Goal: Find specific page/section: Find specific page/section

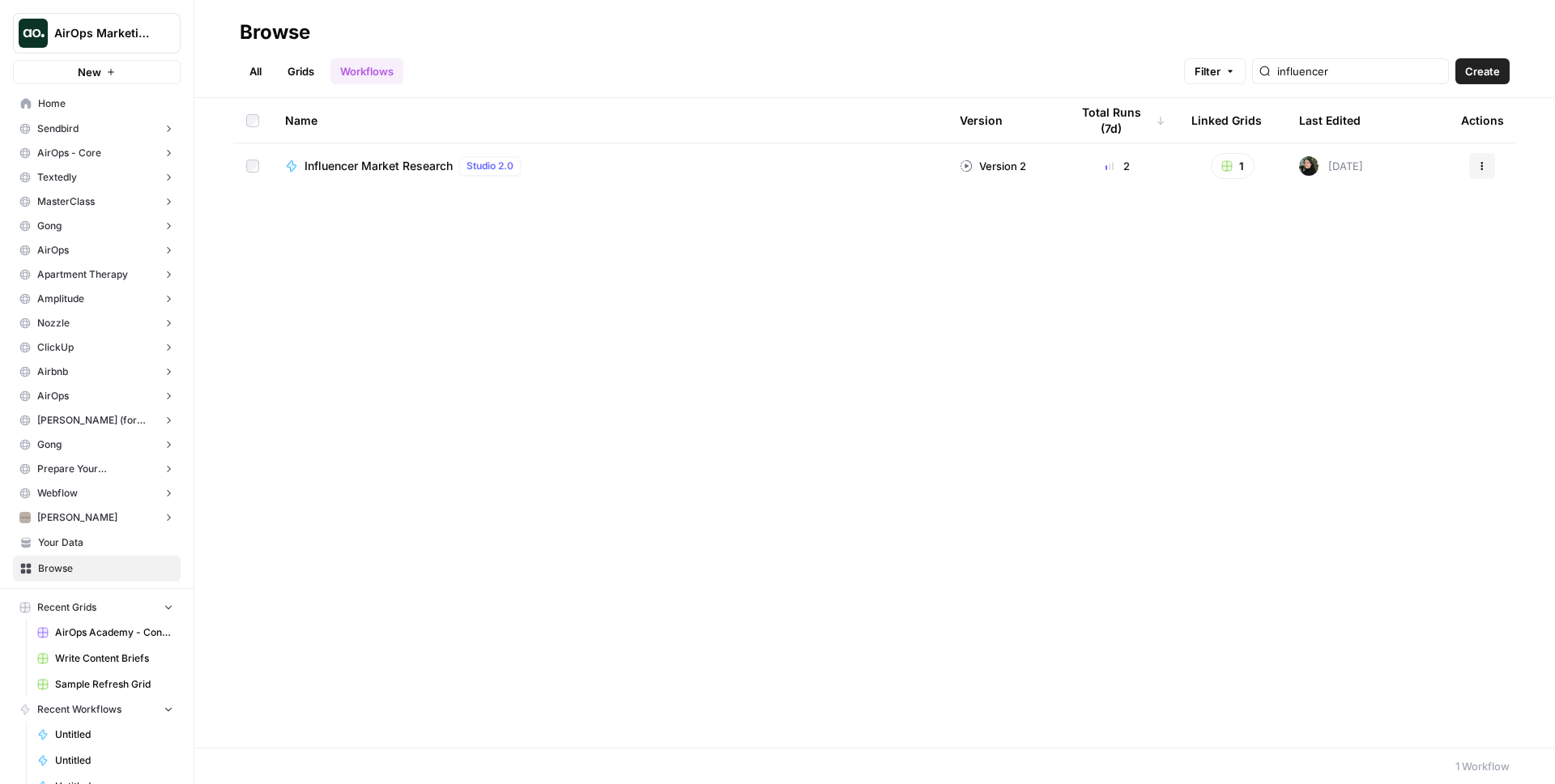
click at [112, 101] on span "Home" at bounding box center [105, 104] width 135 height 15
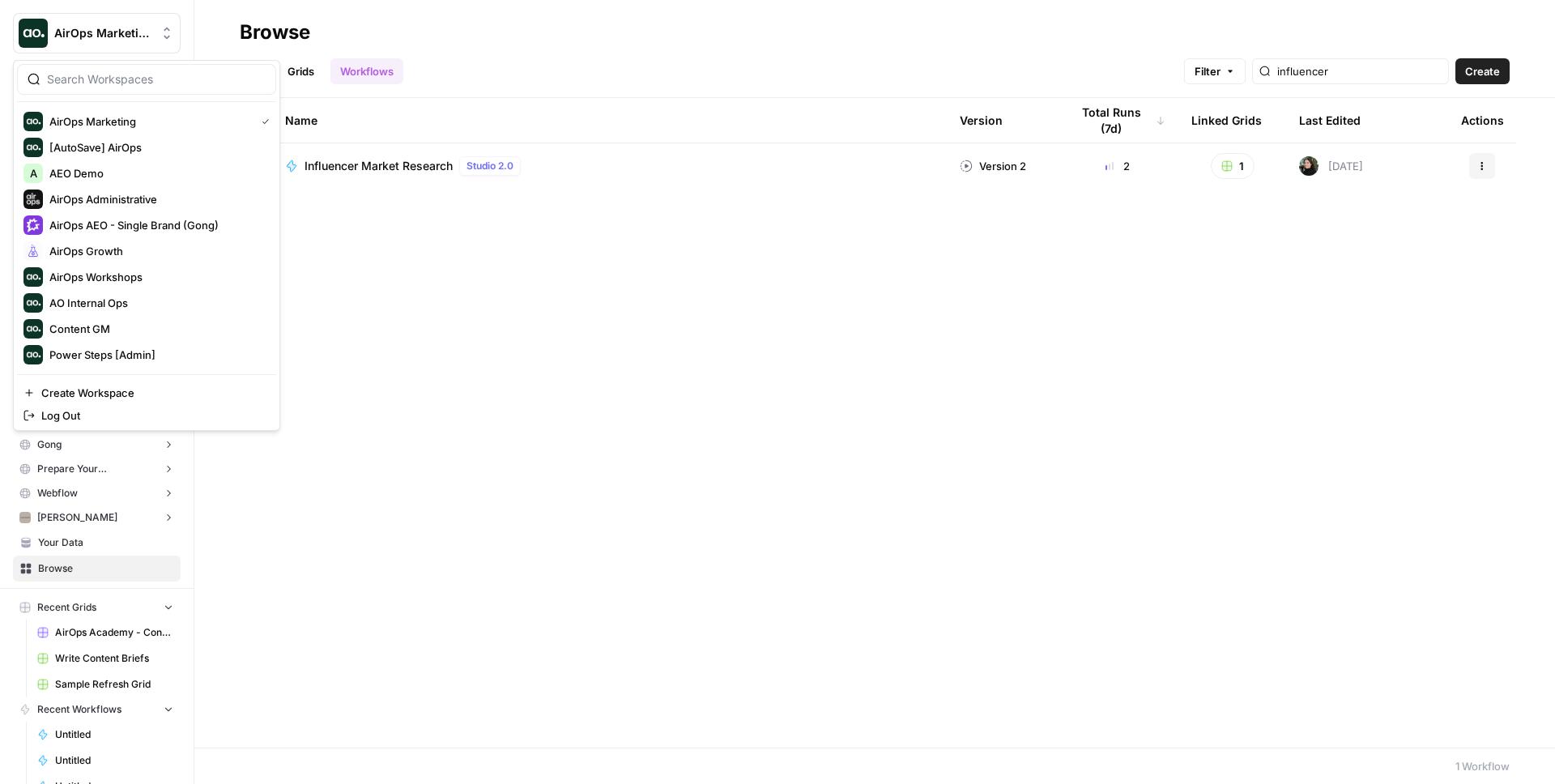
click at [153, 41] on button "AirOps Marketing" at bounding box center [97, 33] width 168 height 40
click at [228, 228] on span "AirOps AEO - Single Brand (Gong)" at bounding box center [156, 224] width 214 height 16
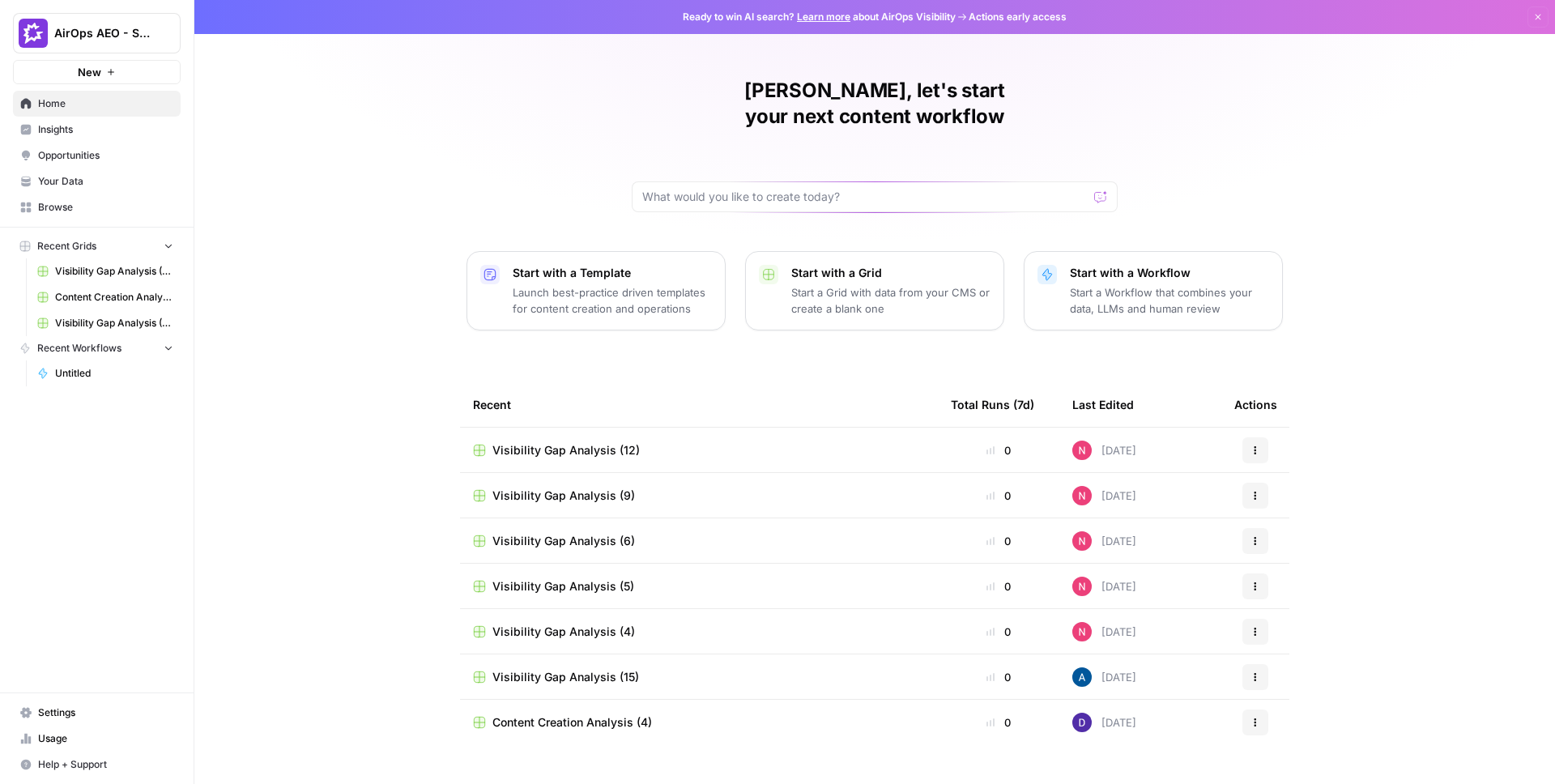
click at [69, 156] on span "Opportunities" at bounding box center [105, 155] width 135 height 15
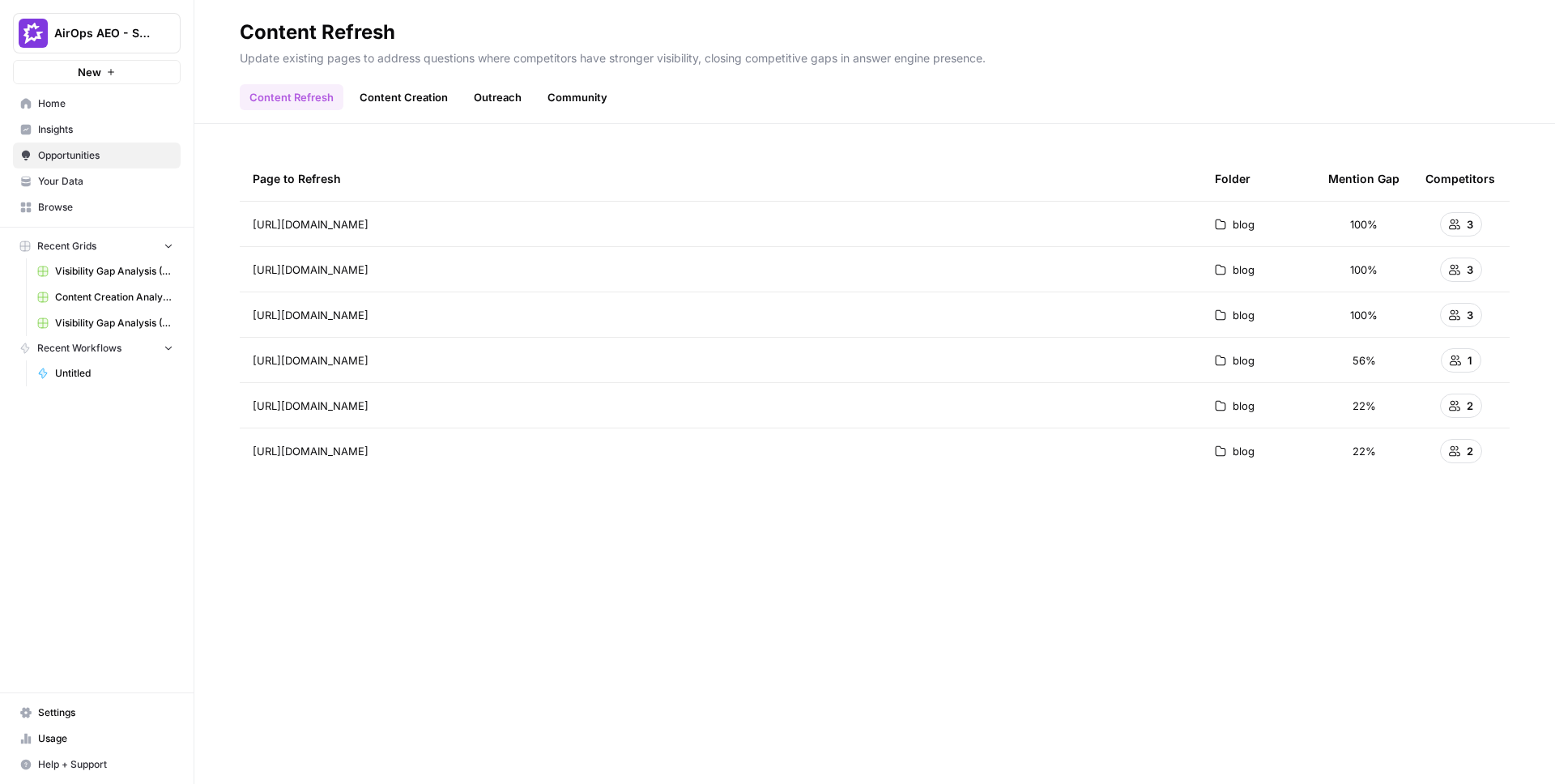
click at [75, 135] on span "Insights" at bounding box center [105, 129] width 135 height 15
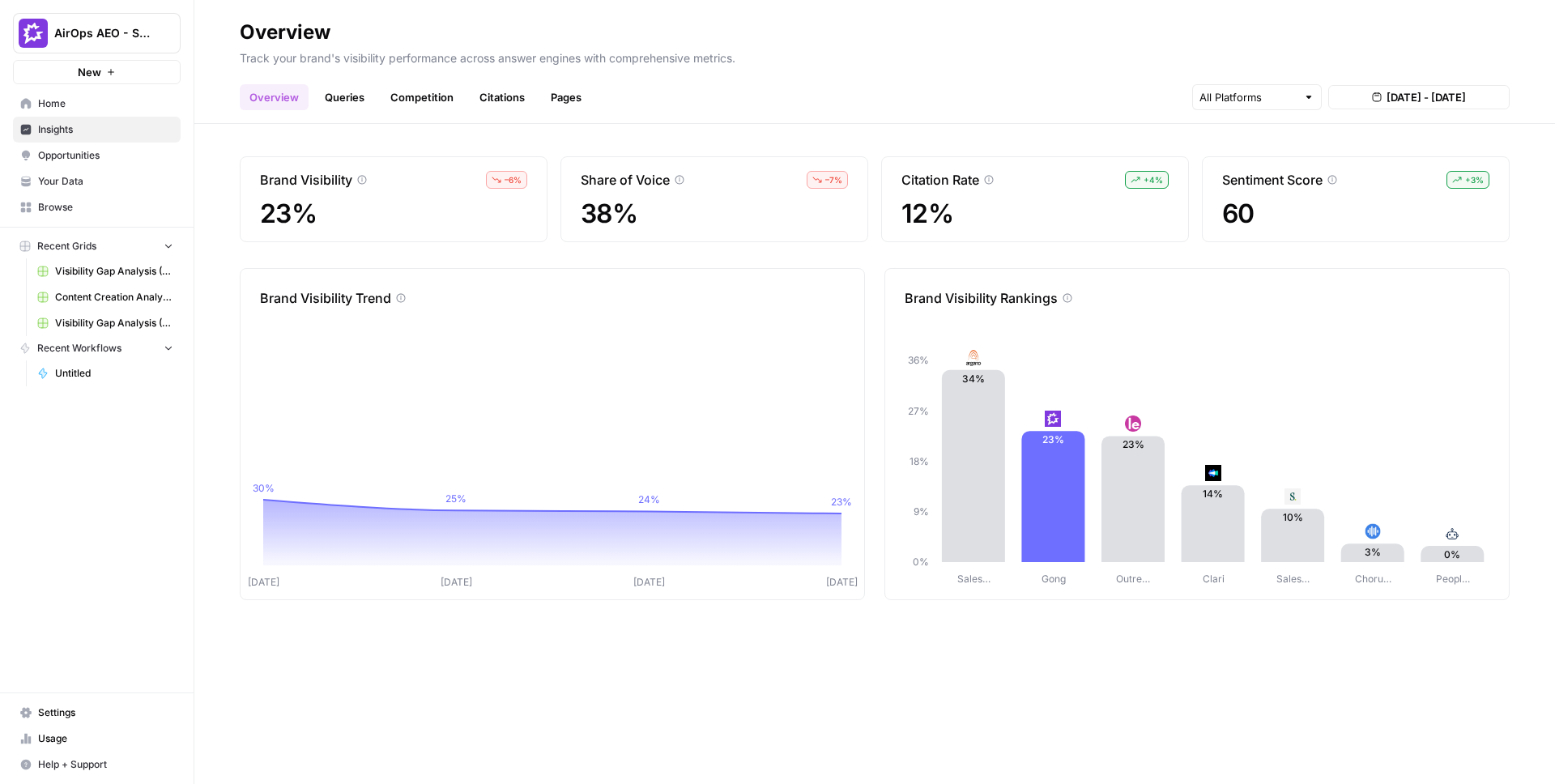
click at [116, 153] on span "Opportunities" at bounding box center [105, 155] width 135 height 15
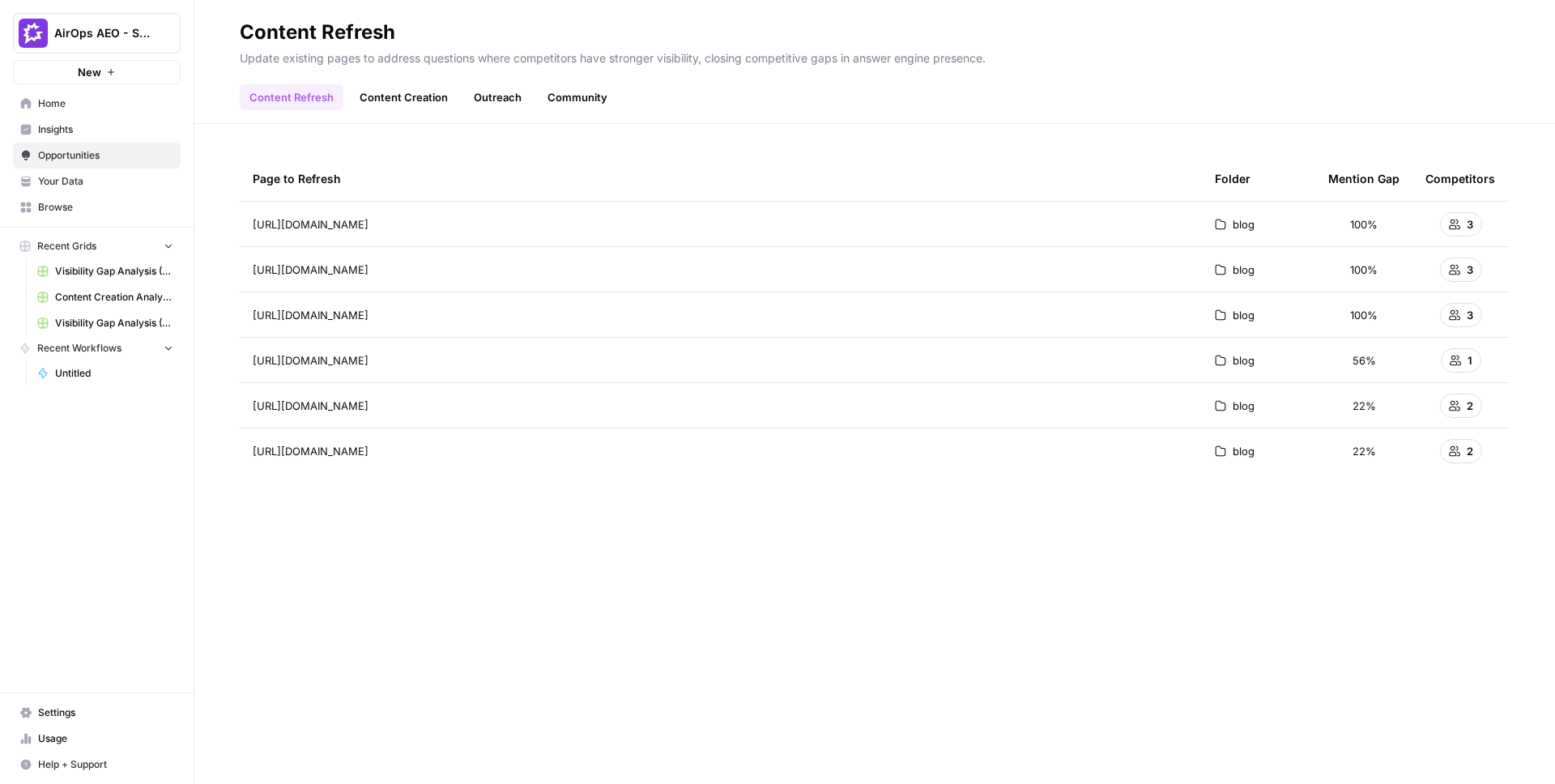
click at [403, 90] on link "Content Creation" at bounding box center [404, 97] width 108 height 26
